Goal: Task Accomplishment & Management: Manage account settings

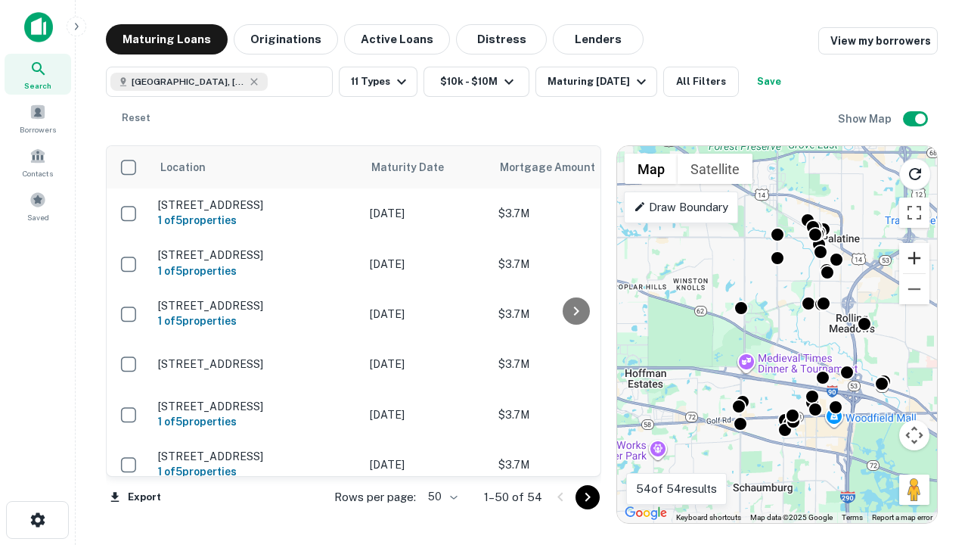
click at [915, 258] on button "Zoom in" at bounding box center [915, 258] width 30 height 30
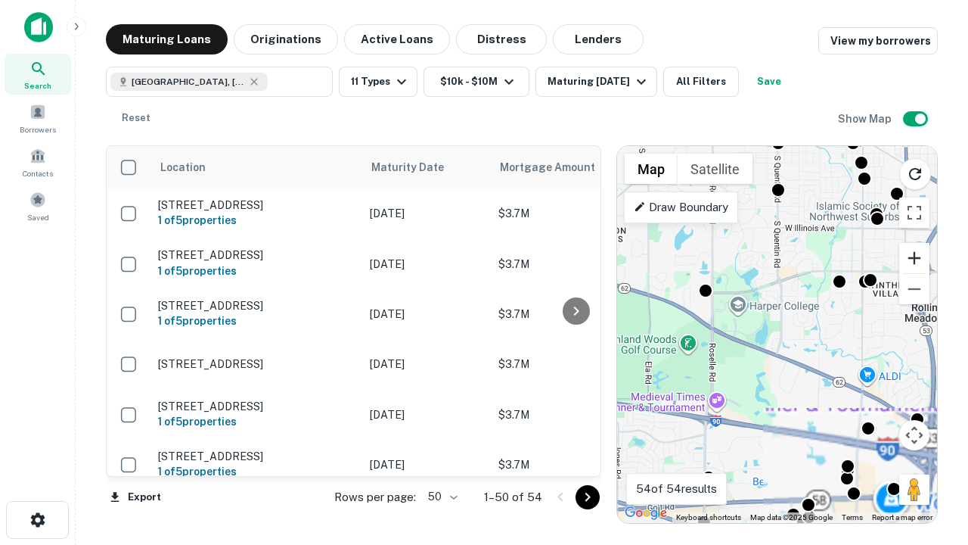
click at [915, 258] on button "Zoom in" at bounding box center [915, 258] width 30 height 30
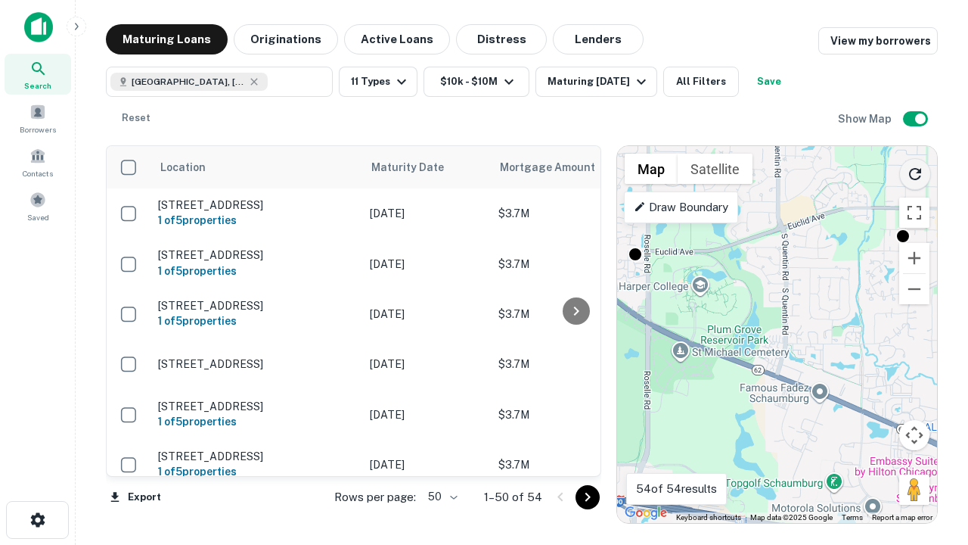
click at [916, 171] on icon "Reload search area" at bounding box center [915, 174] width 18 height 18
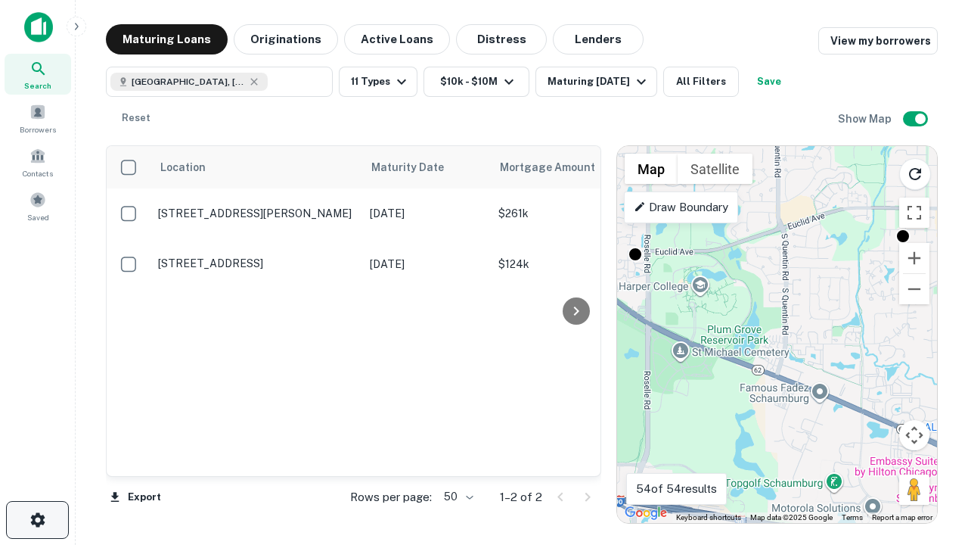
click at [37, 520] on icon "button" at bounding box center [38, 520] width 18 height 18
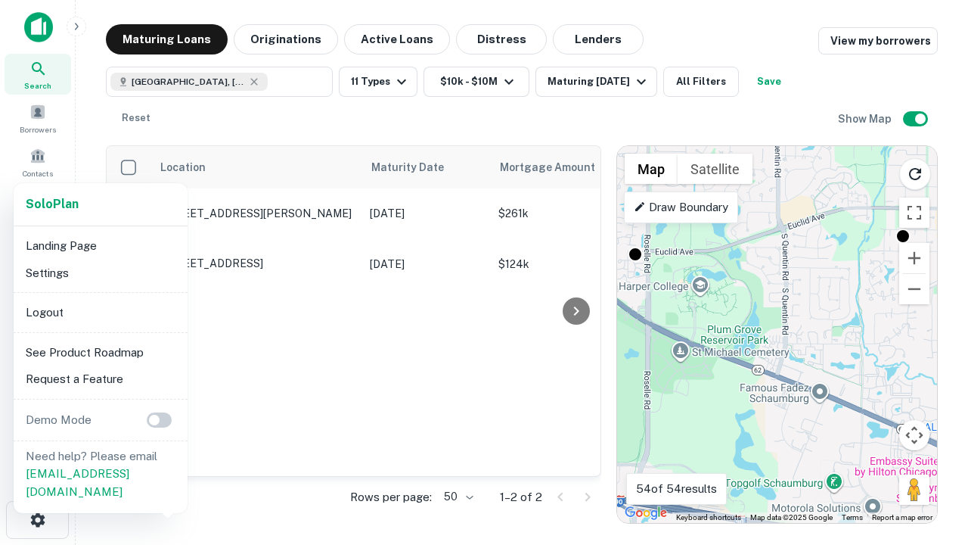
click at [100, 312] on li "Logout" at bounding box center [101, 312] width 162 height 27
